Goal: Task Accomplishment & Management: Manage account settings

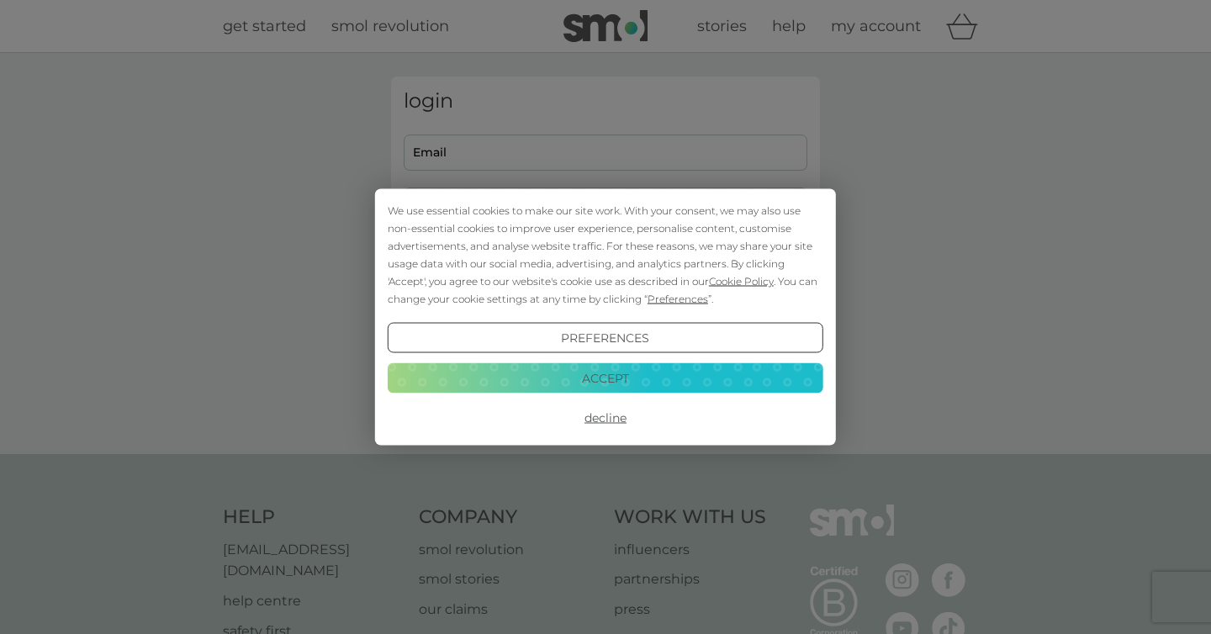
click at [612, 426] on button "Decline" at bounding box center [606, 418] width 436 height 30
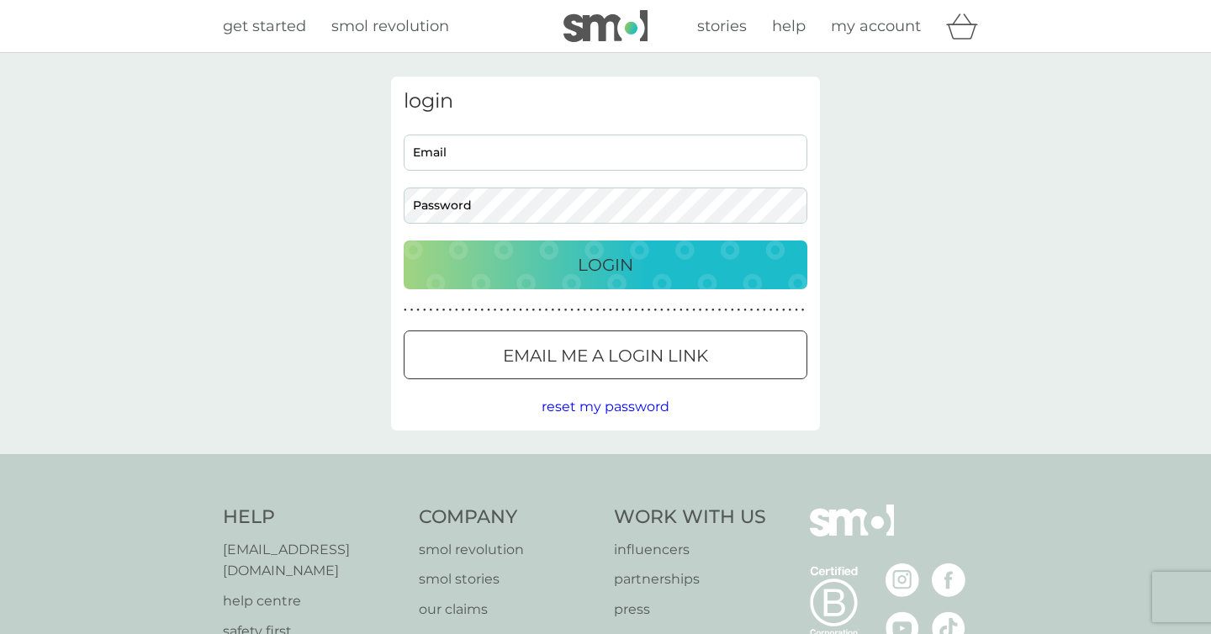
click at [538, 155] on input "Email" at bounding box center [606, 153] width 404 height 36
type input "[EMAIL_ADDRESS][DOMAIN_NAME]"
click at [404, 241] on button "Login" at bounding box center [606, 265] width 404 height 49
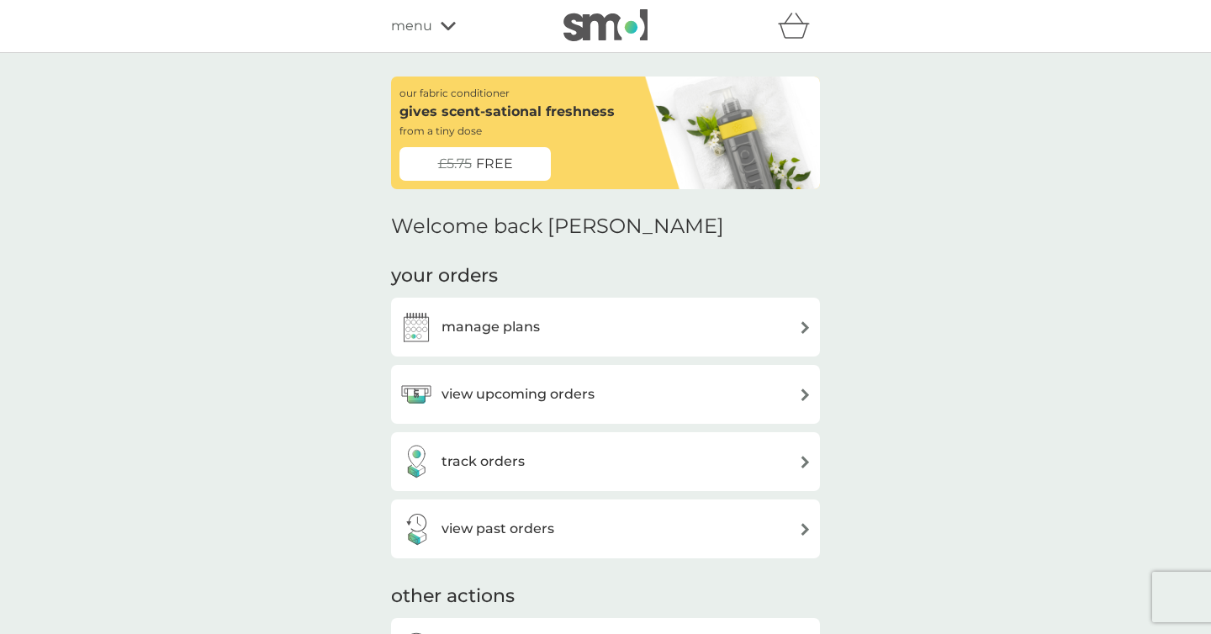
scroll to position [8, 0]
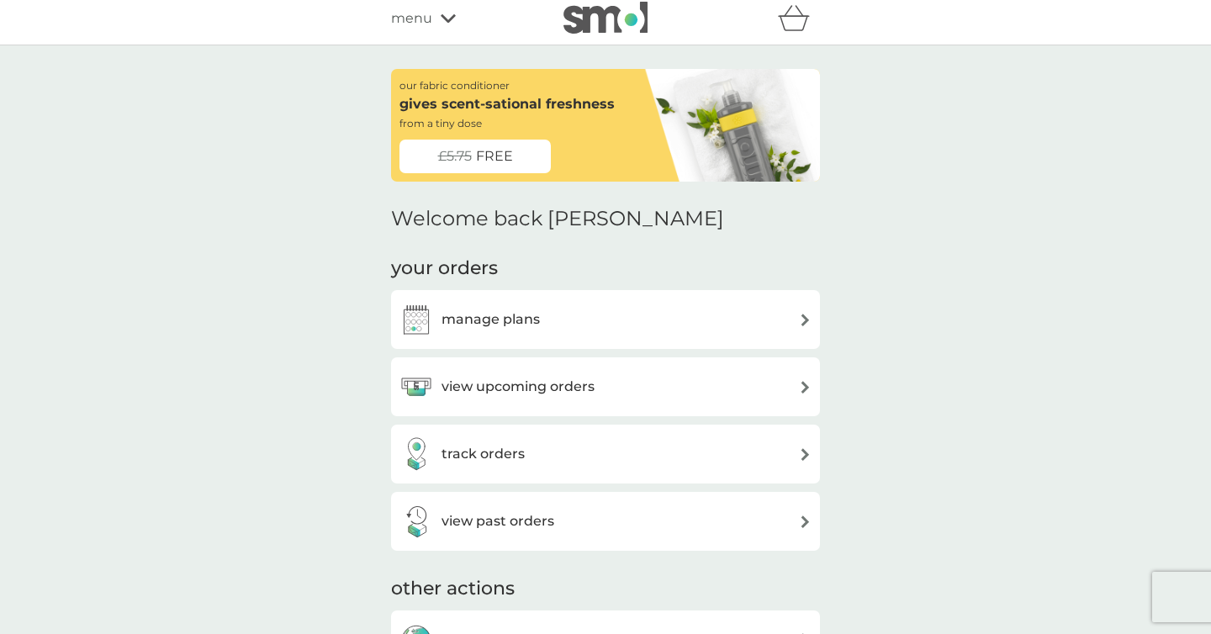
click at [532, 325] on h3 "manage plans" at bounding box center [491, 320] width 98 height 22
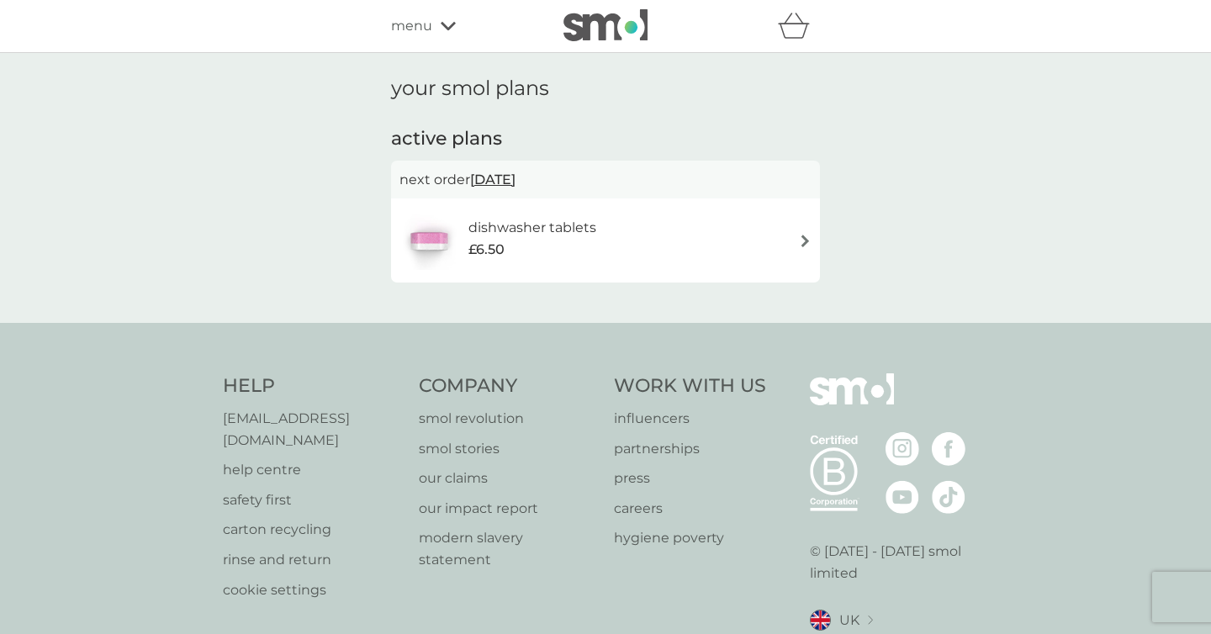
click at [516, 174] on span "[DATE]" at bounding box center [492, 179] width 45 height 33
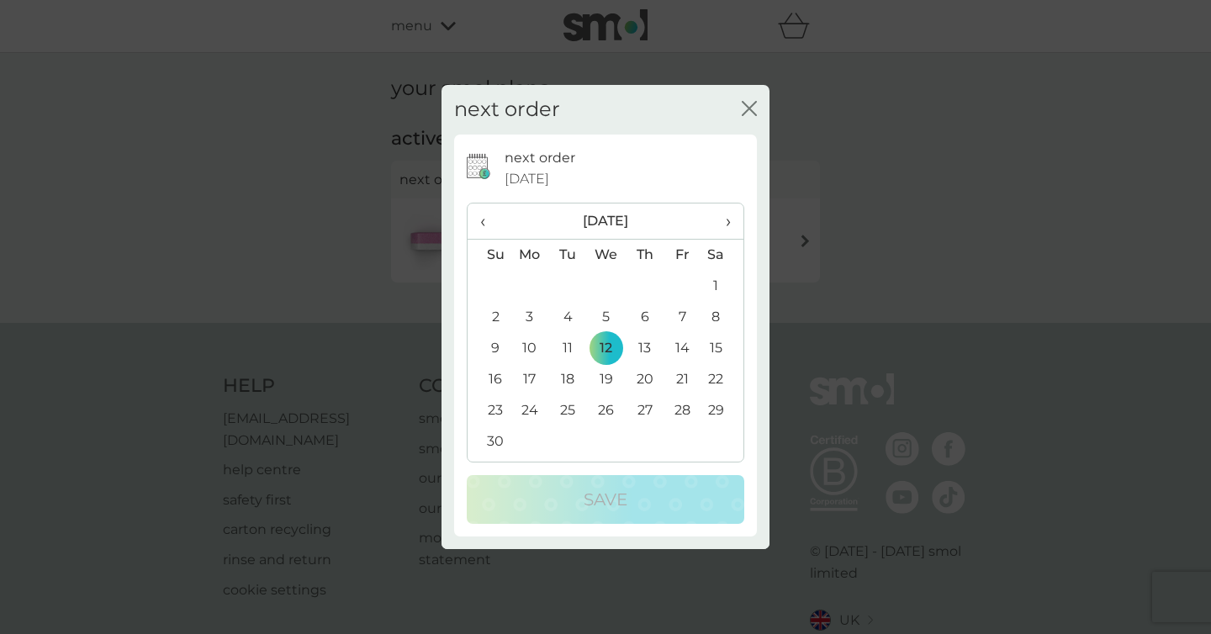
click at [742, 103] on icon "close" at bounding box center [749, 108] width 15 height 15
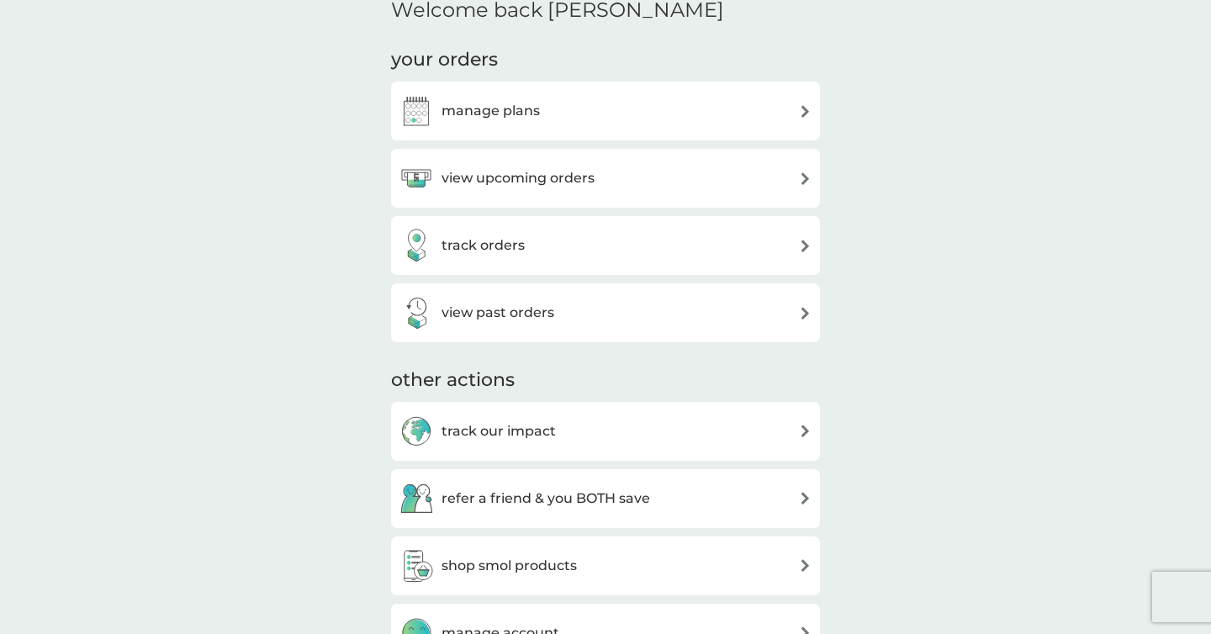
scroll to position [224, 0]
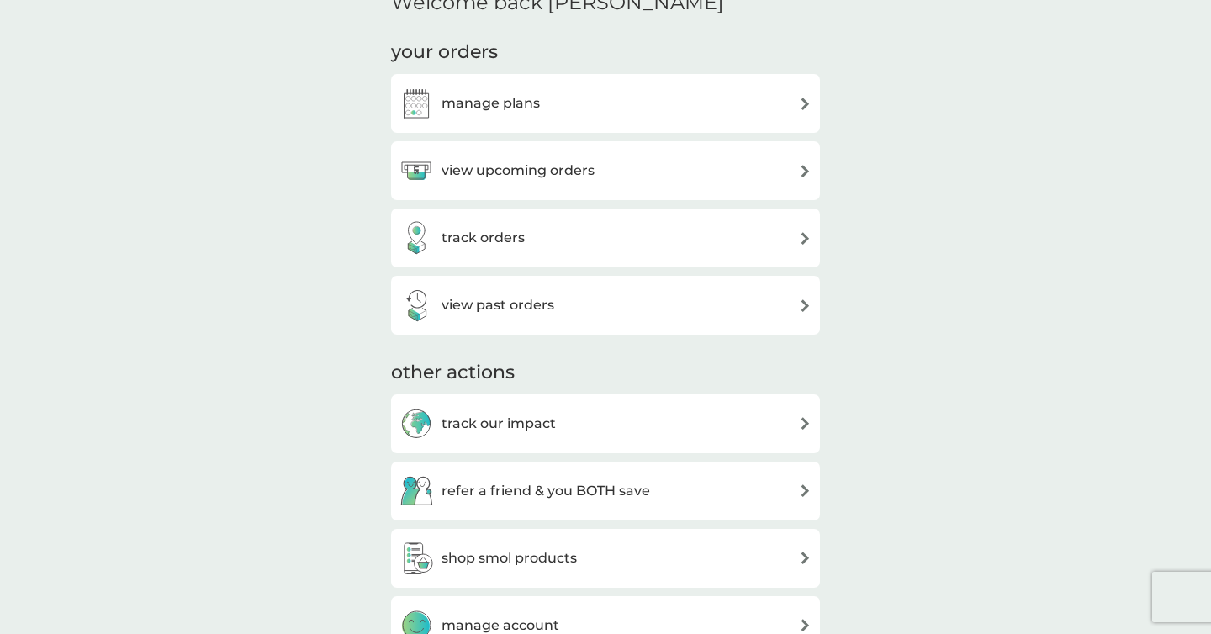
click at [599, 192] on div "view upcoming orders" at bounding box center [605, 170] width 429 height 59
click at [559, 172] on h3 "view upcoming orders" at bounding box center [518, 171] width 153 height 22
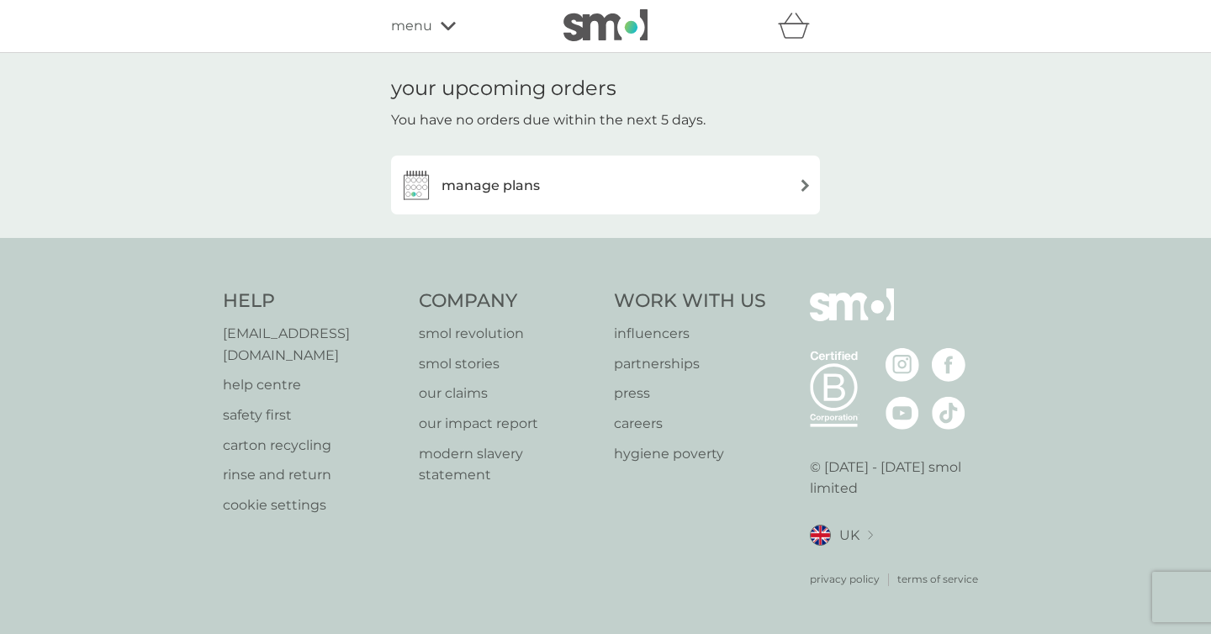
click at [552, 196] on div "manage plans" at bounding box center [605, 185] width 412 height 34
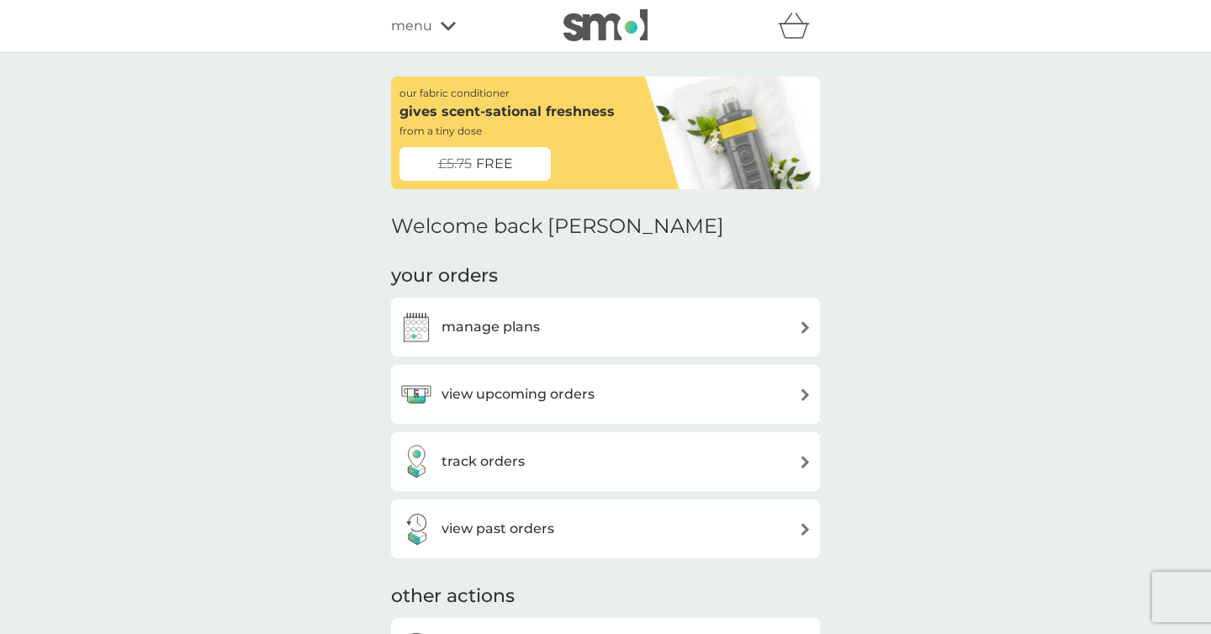
scroll to position [224, 0]
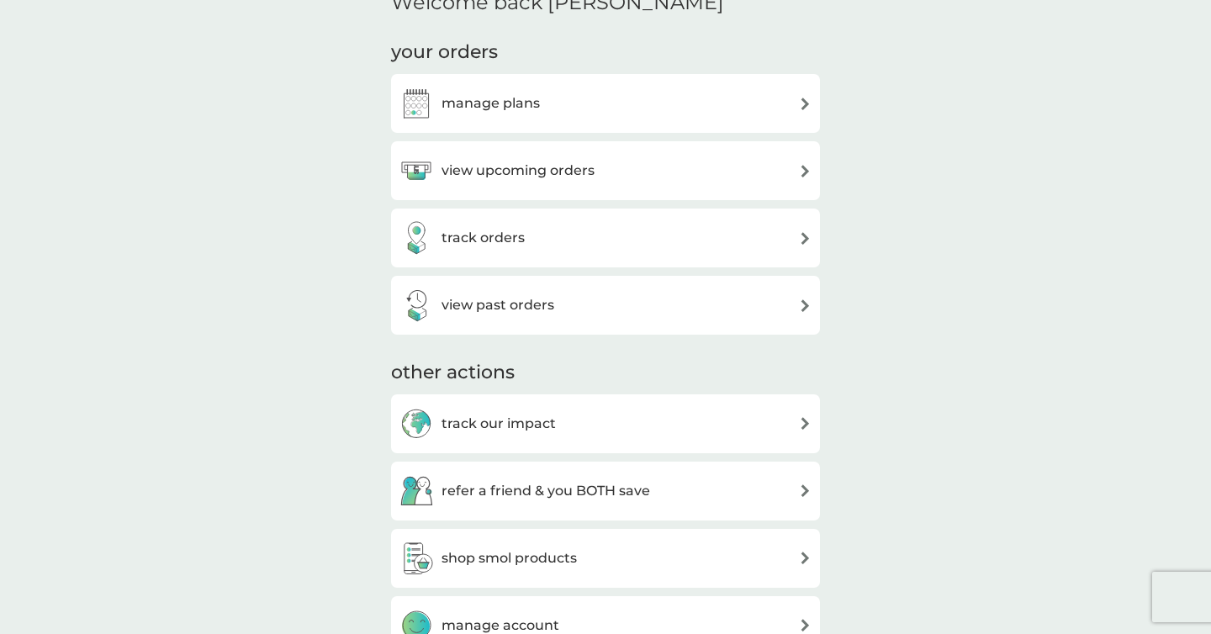
click at [679, 238] on div "track orders" at bounding box center [605, 238] width 412 height 34
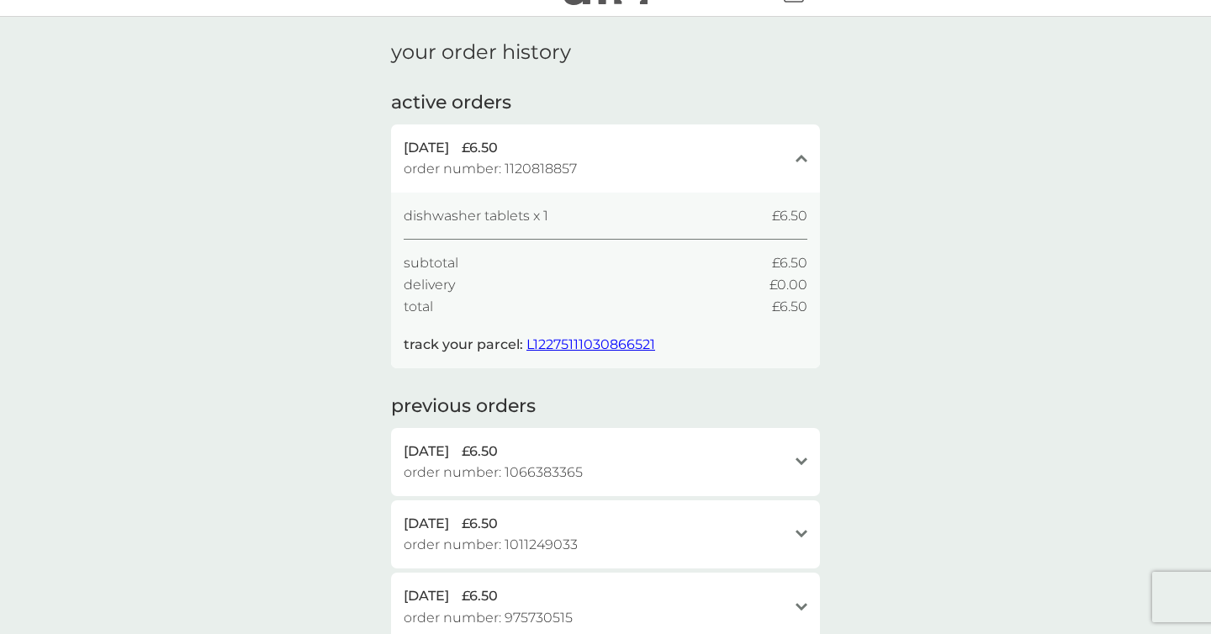
scroll to position [42, 0]
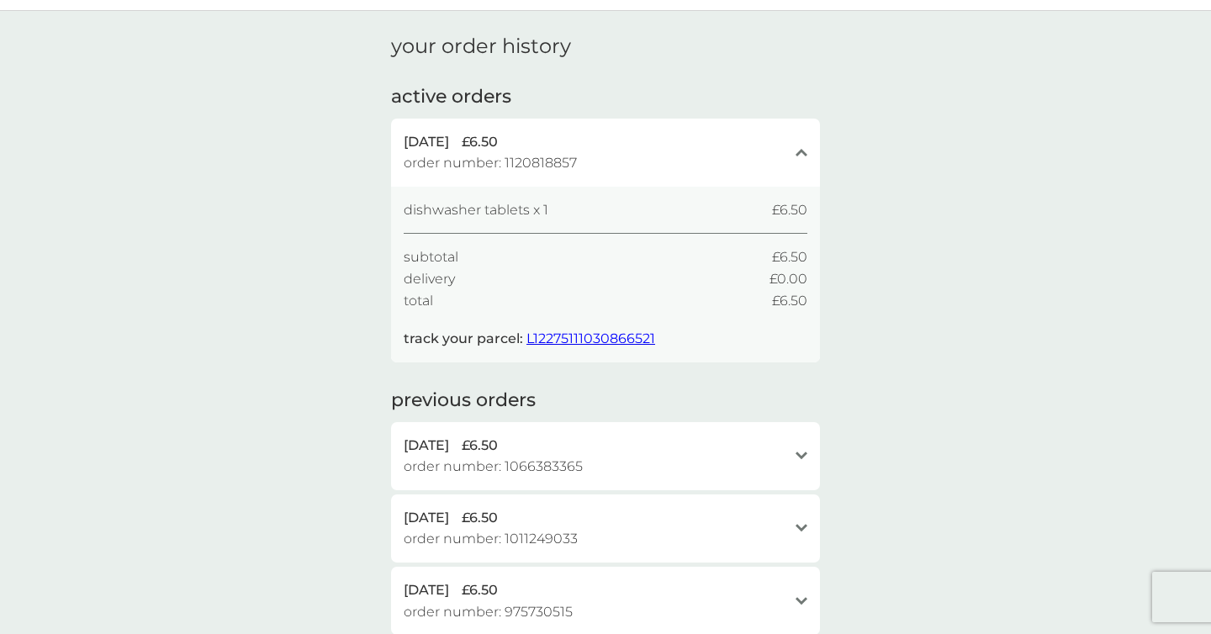
click at [628, 338] on span "L12275111030866521" at bounding box center [590, 339] width 129 height 16
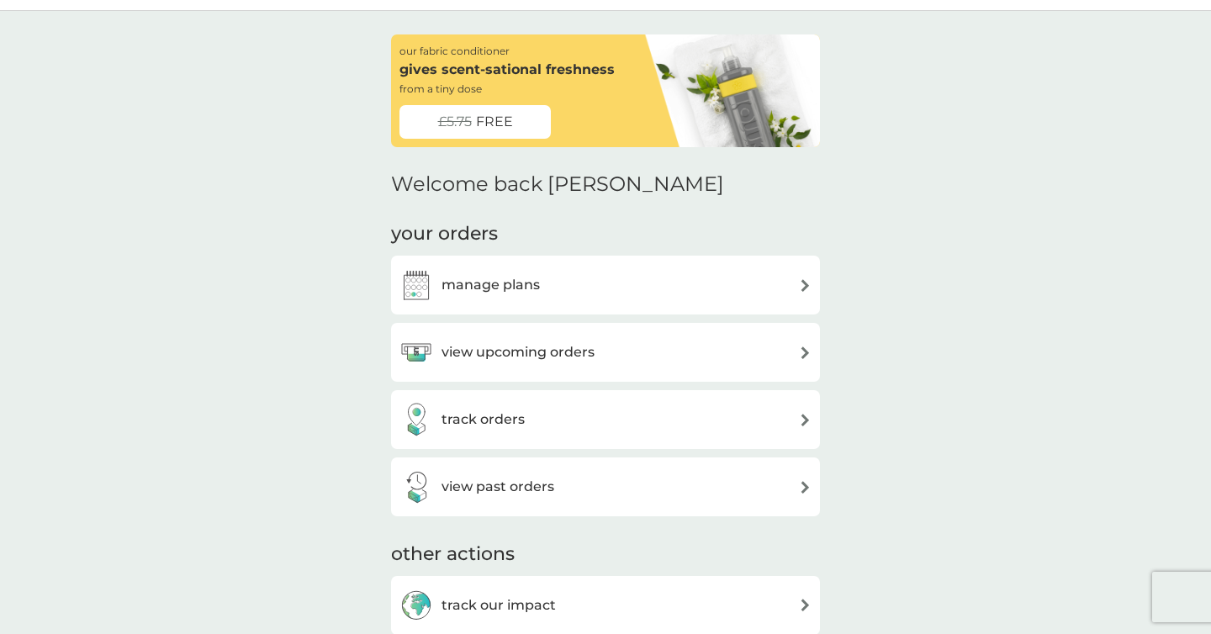
scroll to position [224, 0]
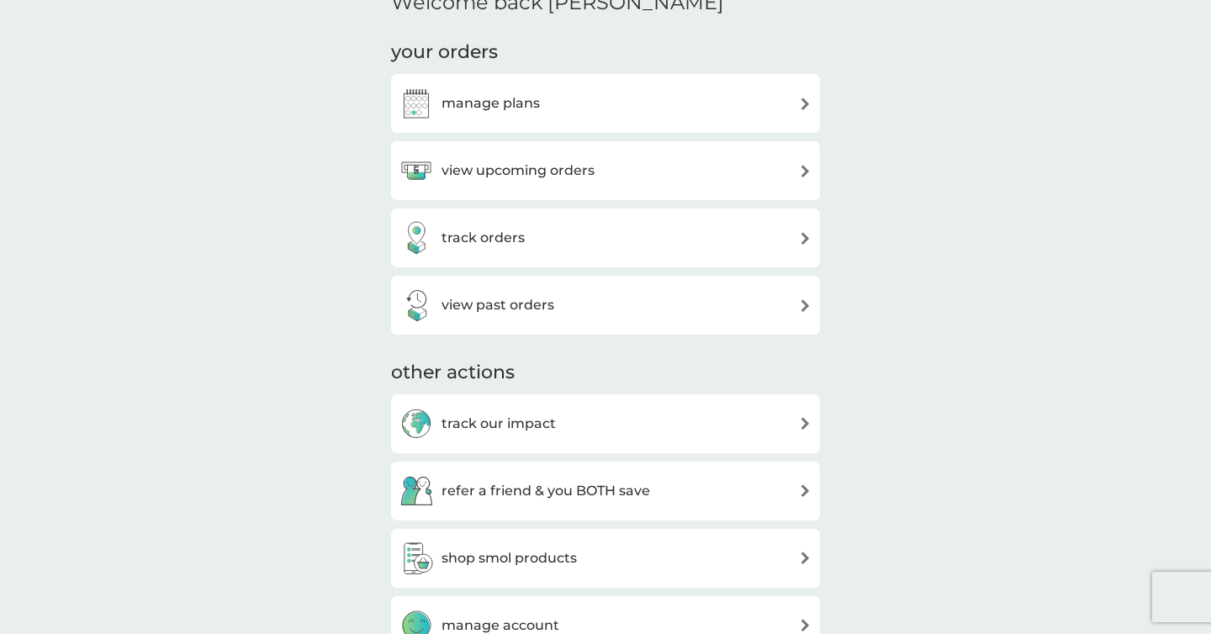
click at [494, 119] on div "manage plans" at bounding box center [469, 104] width 140 height 34
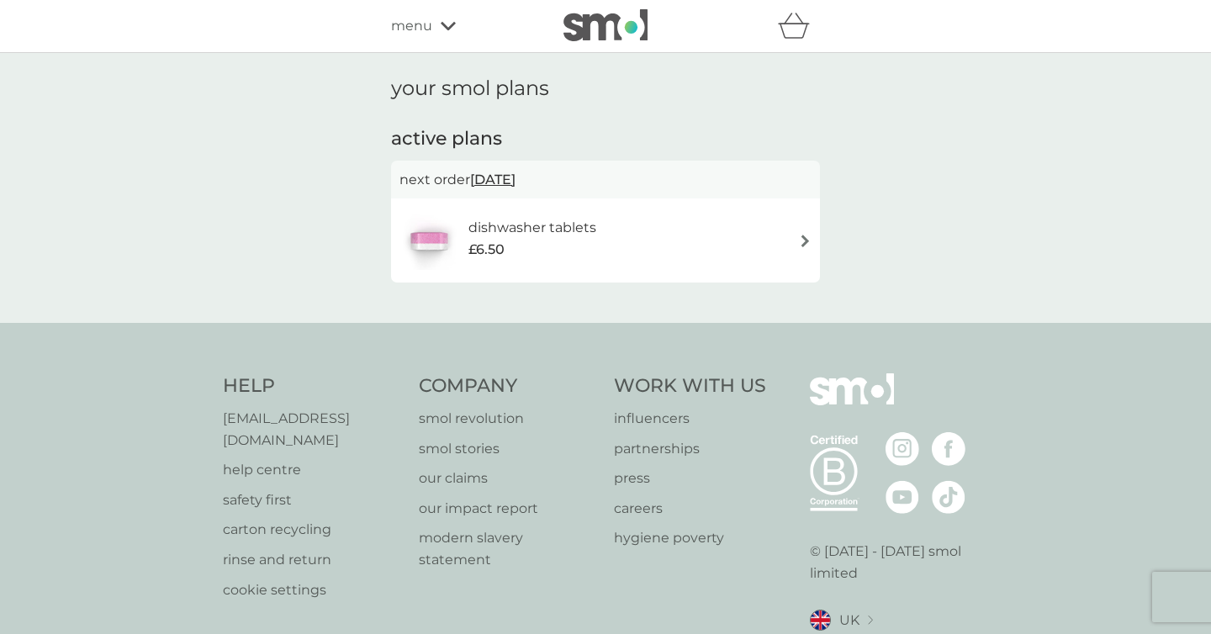
click at [515, 172] on span "12 Nov 2025" at bounding box center [492, 179] width 45 height 33
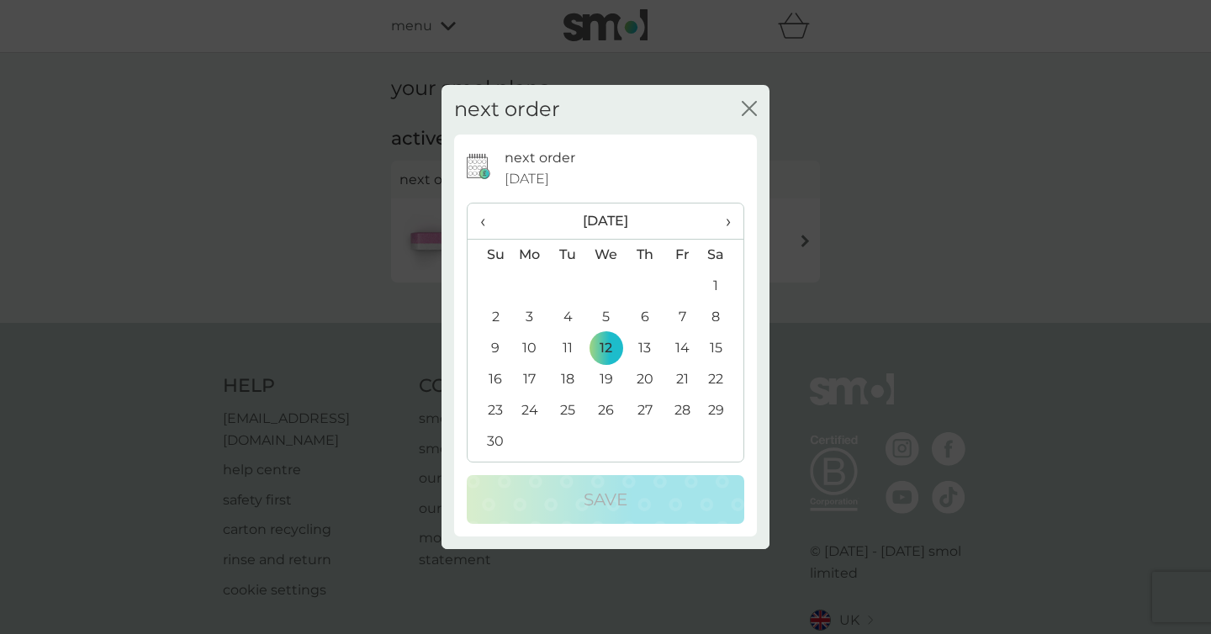
click at [729, 220] on span "›" at bounding box center [722, 221] width 17 height 35
click at [646, 286] on td "1" at bounding box center [645, 286] width 38 height 31
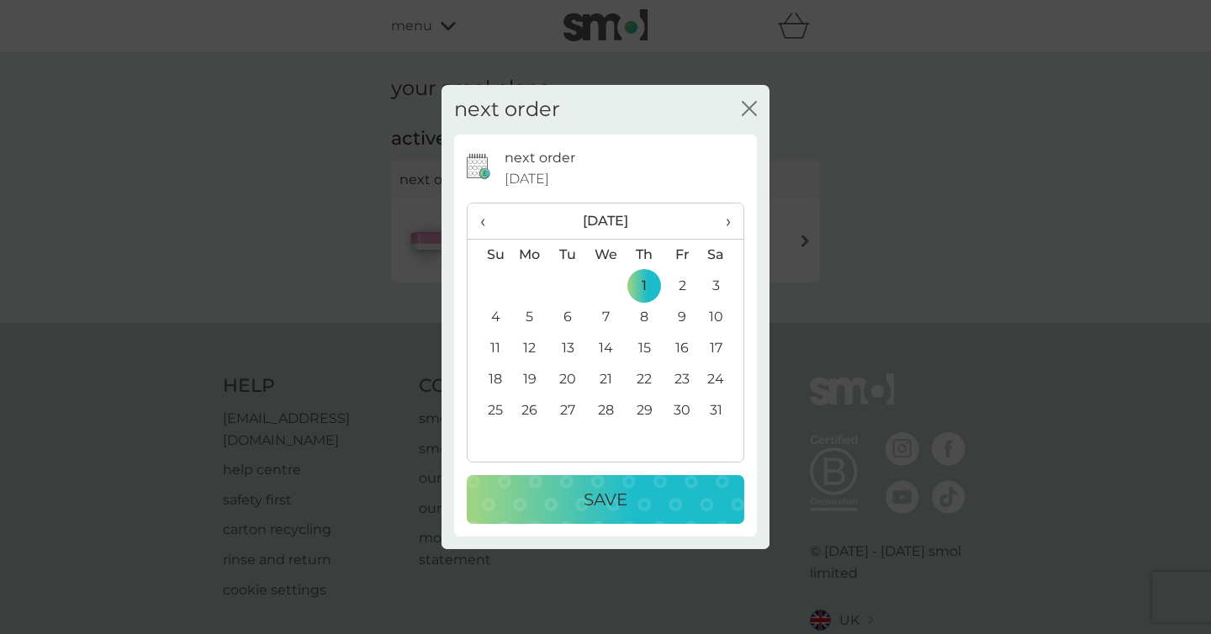
click at [483, 226] on span "‹" at bounding box center [489, 221] width 18 height 35
click at [731, 224] on th "›" at bounding box center [722, 222] width 42 height 36
click at [669, 501] on div "Save" at bounding box center [606, 499] width 244 height 27
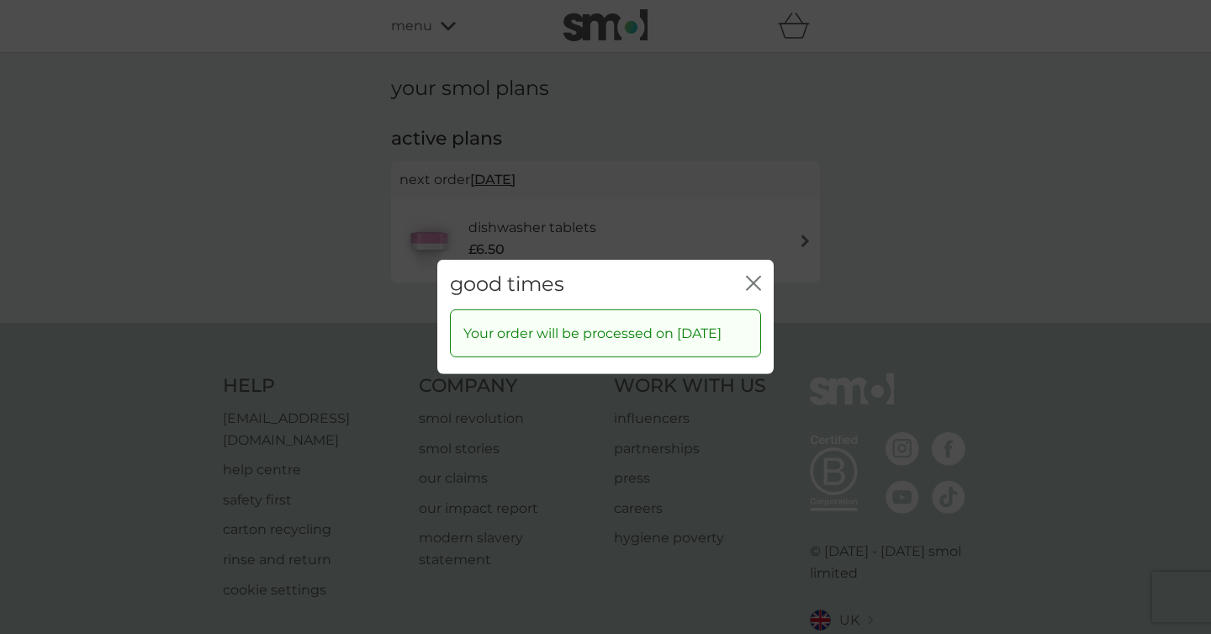
click at [759, 278] on icon "close" at bounding box center [757, 283] width 7 height 13
